Goal: Task Accomplishment & Management: Use online tool/utility

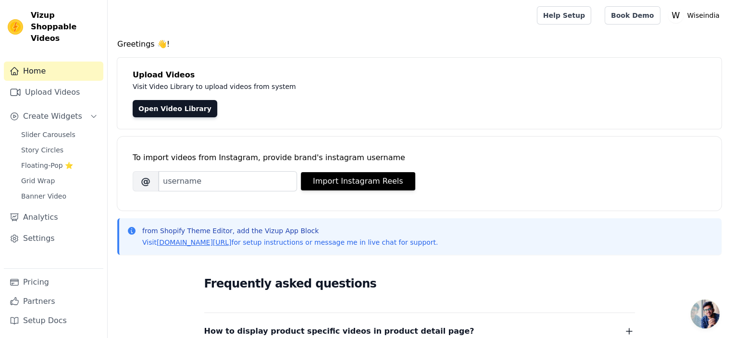
drag, startPoint x: 267, startPoint y: 199, endPoint x: 256, endPoint y: 192, distance: 12.9
click at [256, 192] on div "To import videos from Instagram, provide brand's instagram username [PERSON_NAM…" at bounding box center [419, 173] width 604 height 74
click at [232, 181] on input "Brand's Instagram Username" at bounding box center [228, 181] width 138 height 20
click at [165, 109] on link "Open Video Library" at bounding box center [175, 108] width 85 height 17
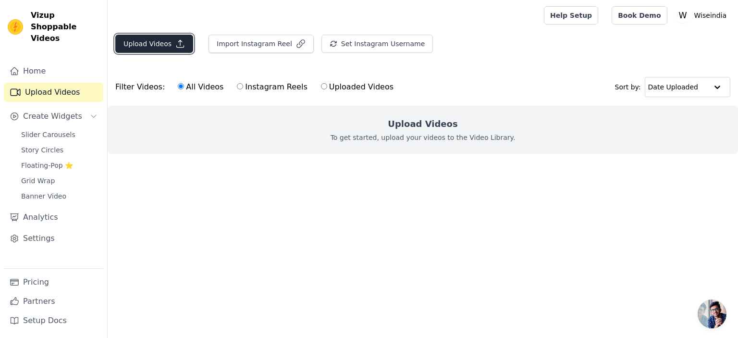
click at [159, 44] on button "Upload Videos" at bounding box center [154, 44] width 78 height 18
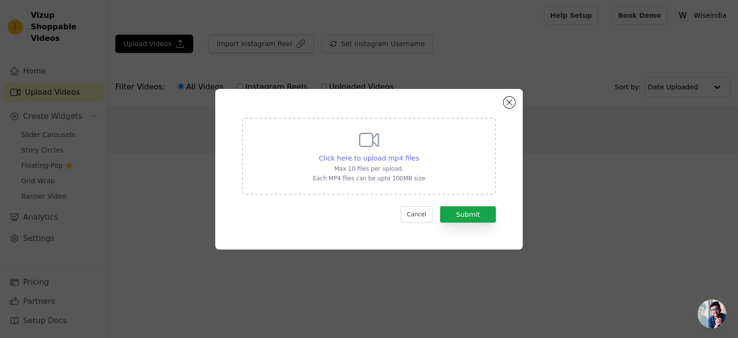
click at [363, 154] on span "Click here to upload mp4 files" at bounding box center [369, 158] width 100 height 8
click at [418, 153] on input "Click here to upload mp4 files Max 10 files per upload. Each MP4 files can be u…" at bounding box center [418, 153] width 0 height 0
type input "C:\fakepath\ad4294ad838f494681a0c24c22db8f30.HD-720p-1.6Mbps-57092218.mp4"
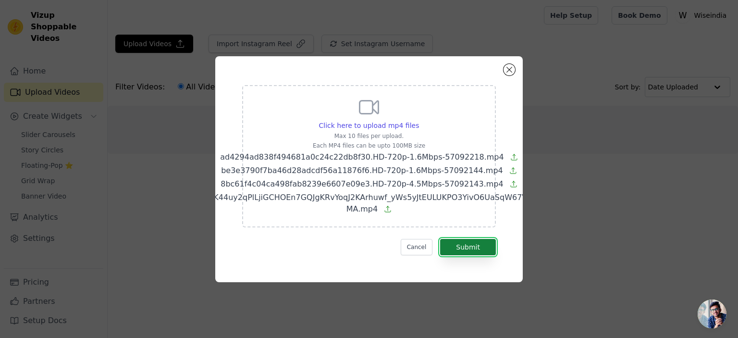
click at [470, 239] on button "Submit" at bounding box center [468, 247] width 56 height 16
